Goal: Use online tool/utility

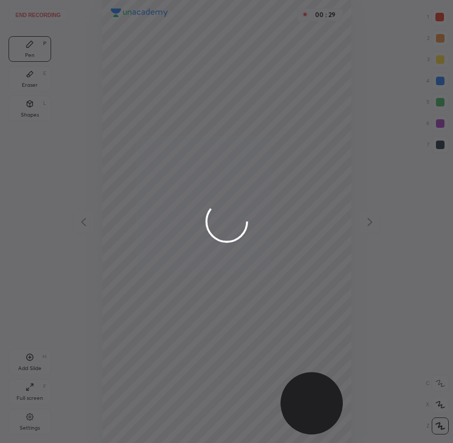
scroll to position [443, 282]
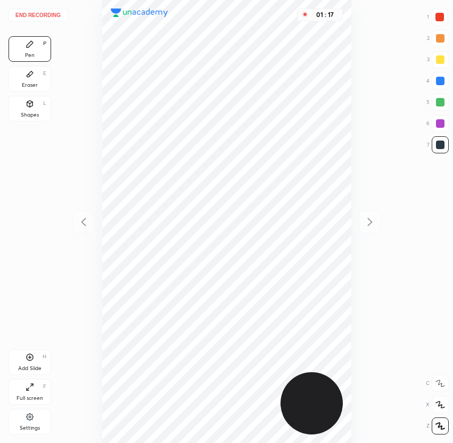
click at [445, 19] on div at bounding box center [439, 17] width 17 height 17
click at [433, 143] on div at bounding box center [439, 144] width 17 height 17
click at [441, 19] on div at bounding box center [439, 17] width 9 height 9
drag, startPoint x: 438, startPoint y: 144, endPoint x: 429, endPoint y: 156, distance: 14.8
click at [438, 144] on div at bounding box center [440, 144] width 9 height 9
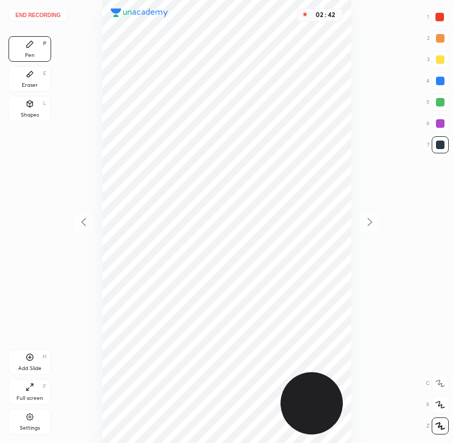
drag, startPoint x: 438, startPoint y: 122, endPoint x: 437, endPoint y: 128, distance: 5.9
click at [438, 122] on div at bounding box center [440, 123] width 9 height 9
drag, startPoint x: 433, startPoint y: 151, endPoint x: 435, endPoint y: 161, distance: 10.3
click at [436, 151] on div at bounding box center [439, 144] width 17 height 17
click at [440, 80] on div at bounding box center [440, 81] width 9 height 9
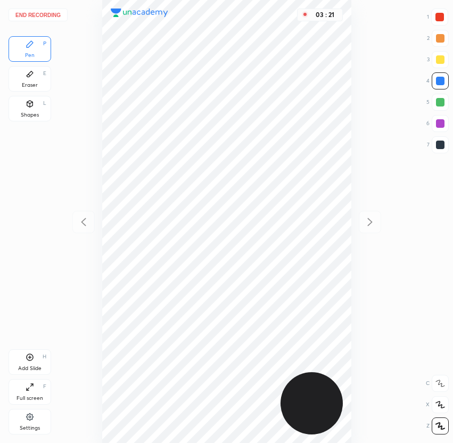
click at [34, 12] on button "End recording" at bounding box center [38, 15] width 59 height 13
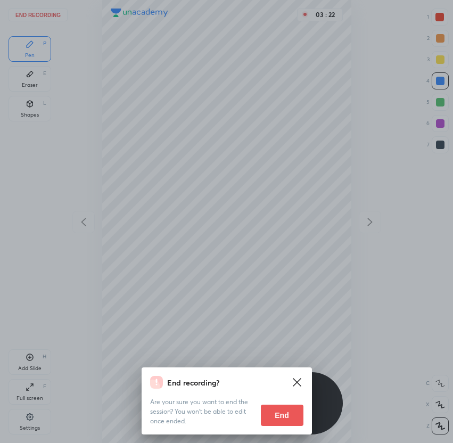
click at [294, 412] on button "End" at bounding box center [282, 414] width 43 height 21
